Goal: Contribute content: Contribute content

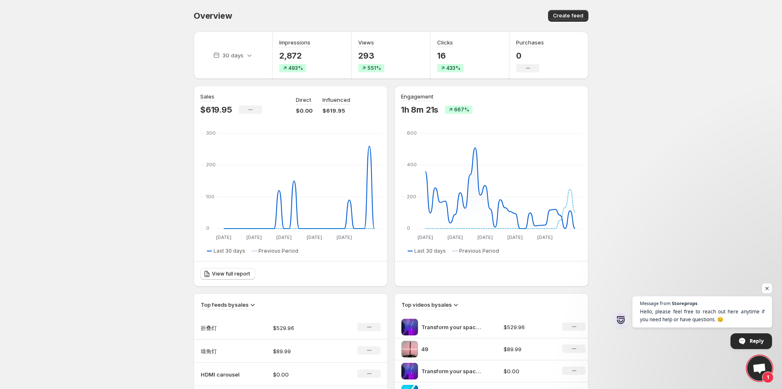
click at [656, 164] on body "Home Feeds Videos Subscription Settings Overview. This page is ready Overview C…" at bounding box center [391, 194] width 782 height 389
click at [619, 171] on body "Home Feeds Videos Subscription Settings Overview. This page is ready Overview C…" at bounding box center [391, 194] width 782 height 389
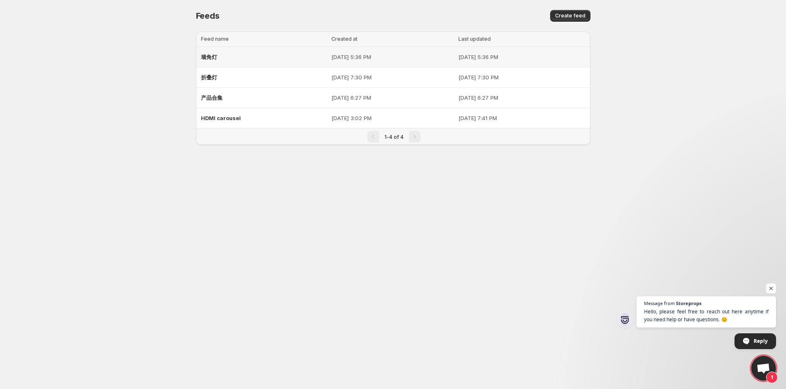
click at [226, 53] on div "墙角灯" at bounding box center [263, 56] width 125 height 15
click at [211, 55] on span "墙角灯" at bounding box center [209, 57] width 16 height 7
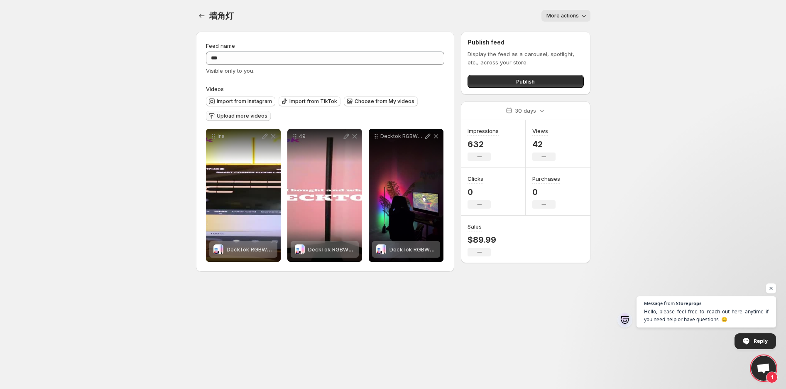
click at [239, 113] on span "Upload more videos" at bounding box center [242, 116] width 51 height 7
click at [244, 117] on span "Upload more videos" at bounding box center [242, 116] width 51 height 7
click at [225, 118] on span "Upload more videos" at bounding box center [242, 116] width 51 height 7
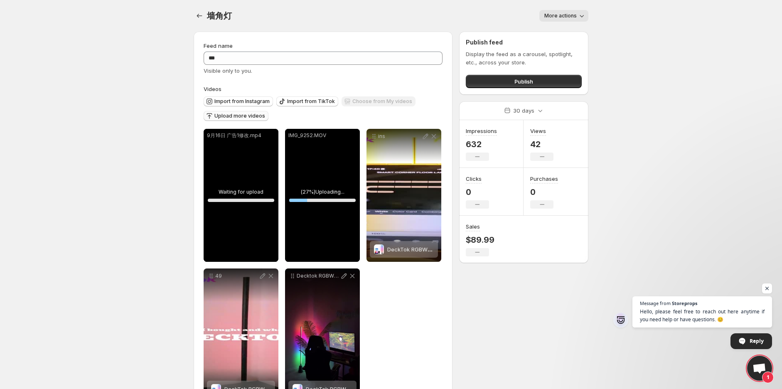
scroll to position [32, 0]
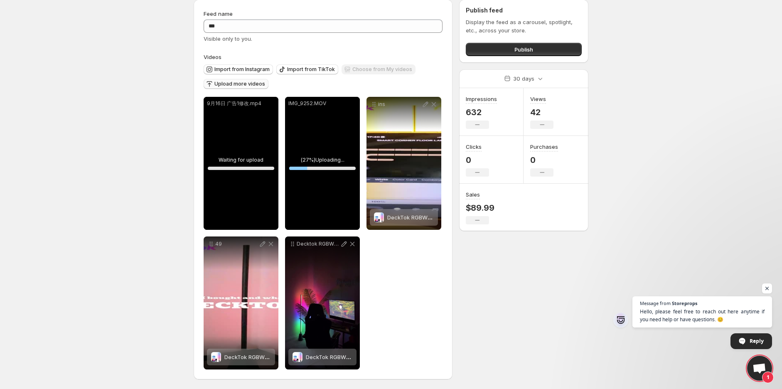
click at [441, 268] on div "**********" at bounding box center [323, 233] width 239 height 272
